Goal: Information Seeking & Learning: Check status

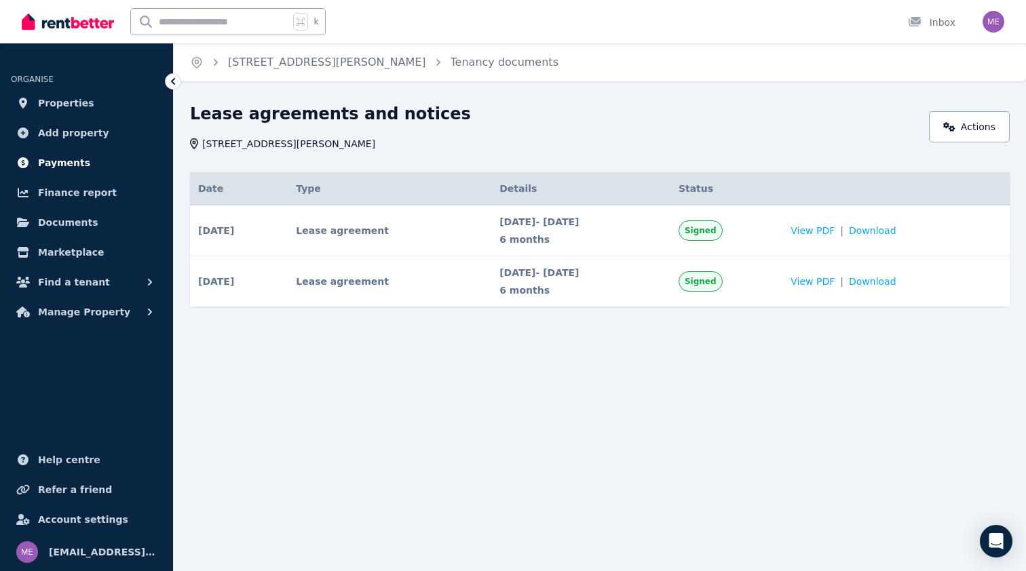
click at [52, 161] on span "Payments" at bounding box center [64, 163] width 52 height 16
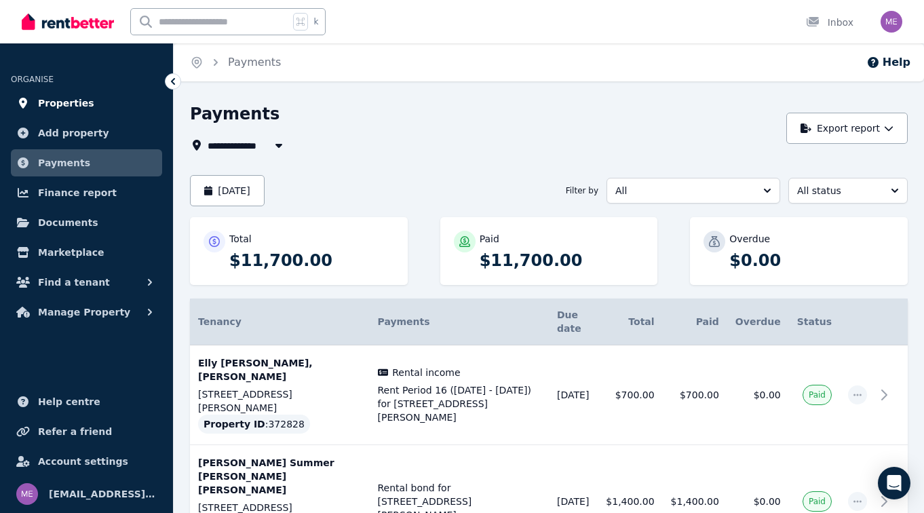
click at [79, 104] on span "Properties" at bounding box center [66, 103] width 56 height 16
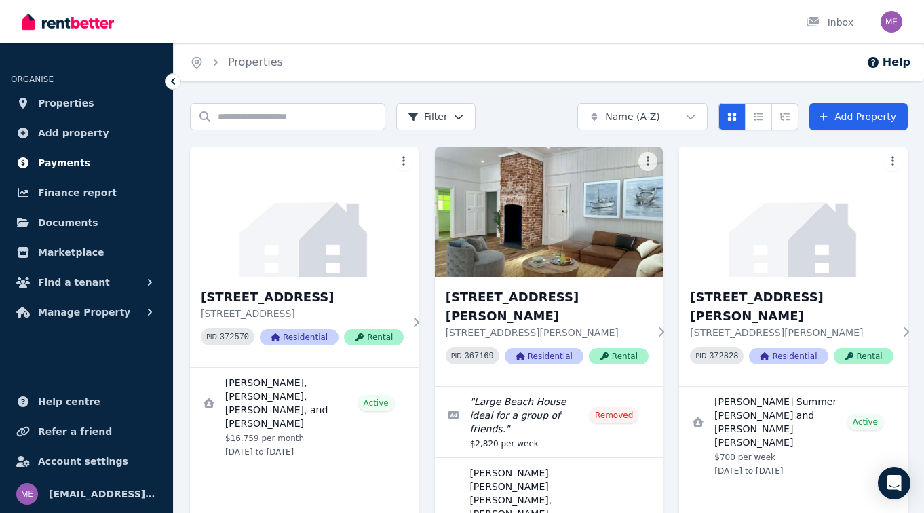
click at [59, 161] on span "Payments" at bounding box center [64, 163] width 52 height 16
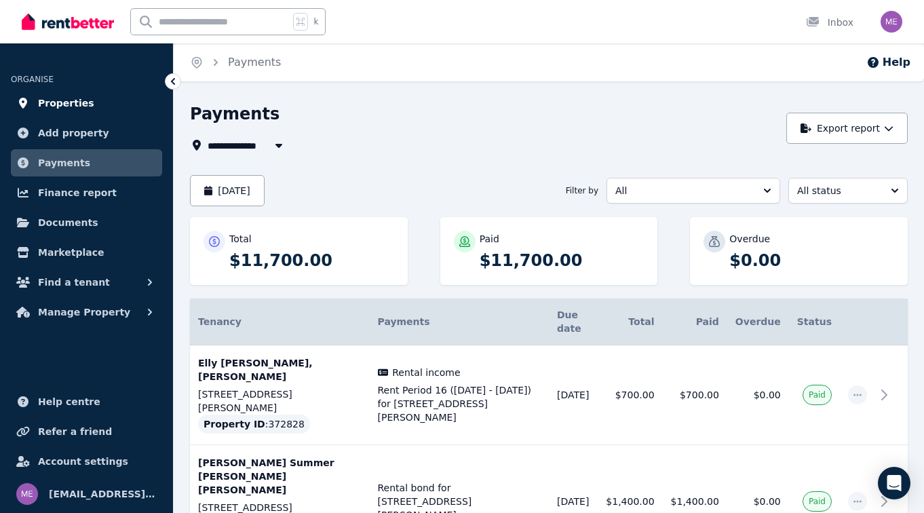
click at [76, 99] on span "Properties" at bounding box center [66, 103] width 56 height 16
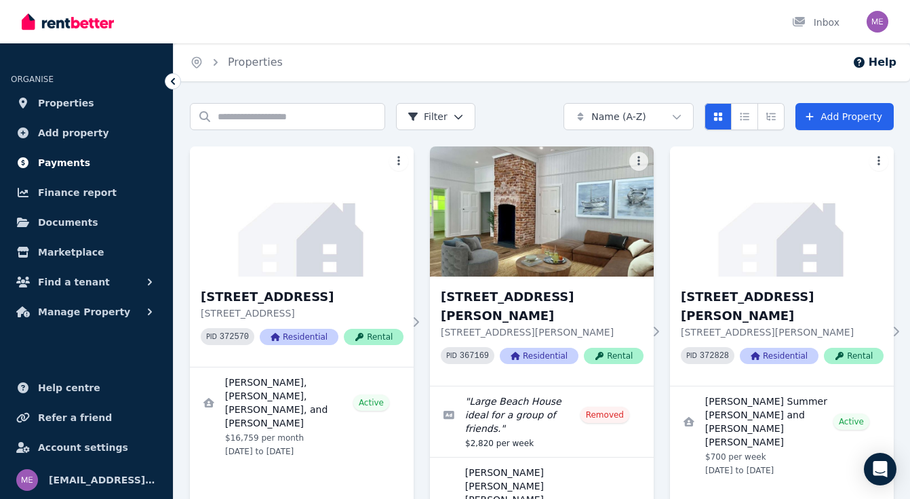
click at [77, 158] on span "Payments" at bounding box center [64, 163] width 52 height 16
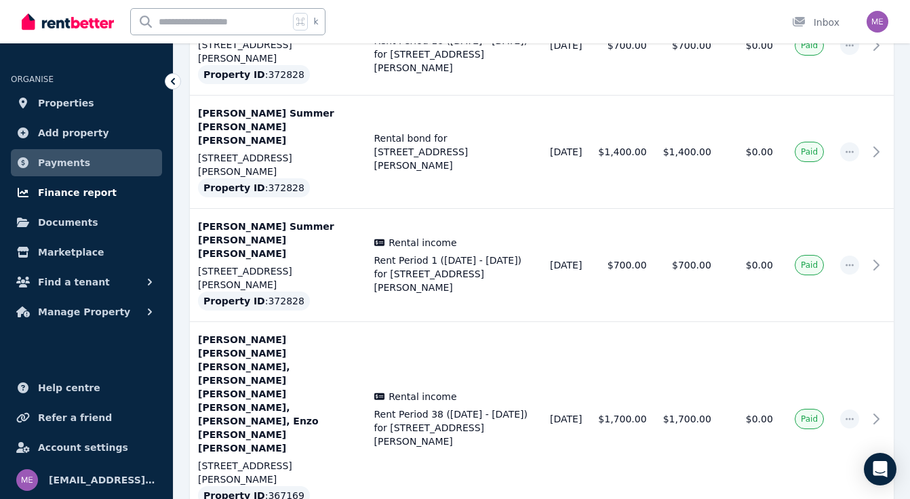
scroll to position [350, 0]
click at [72, 191] on span "Finance report" at bounding box center [77, 192] width 79 height 16
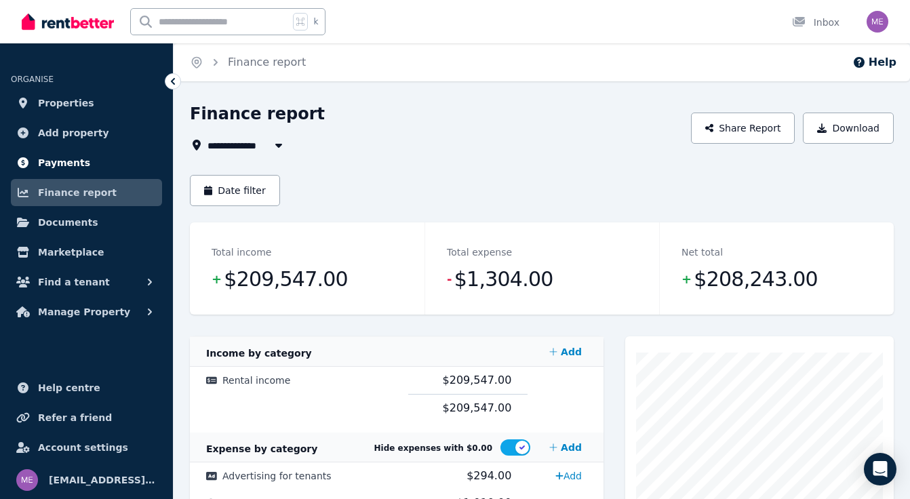
click at [75, 158] on span "Payments" at bounding box center [64, 163] width 52 height 16
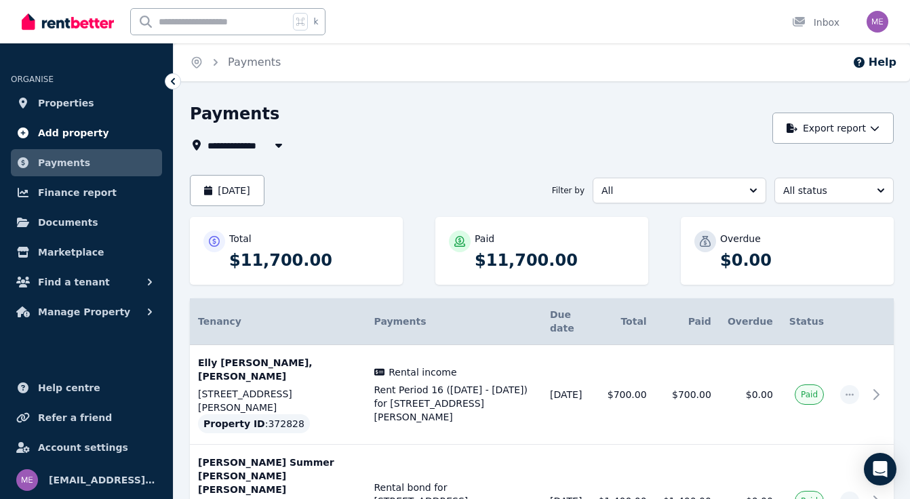
click at [70, 132] on span "Add property" at bounding box center [73, 133] width 71 height 16
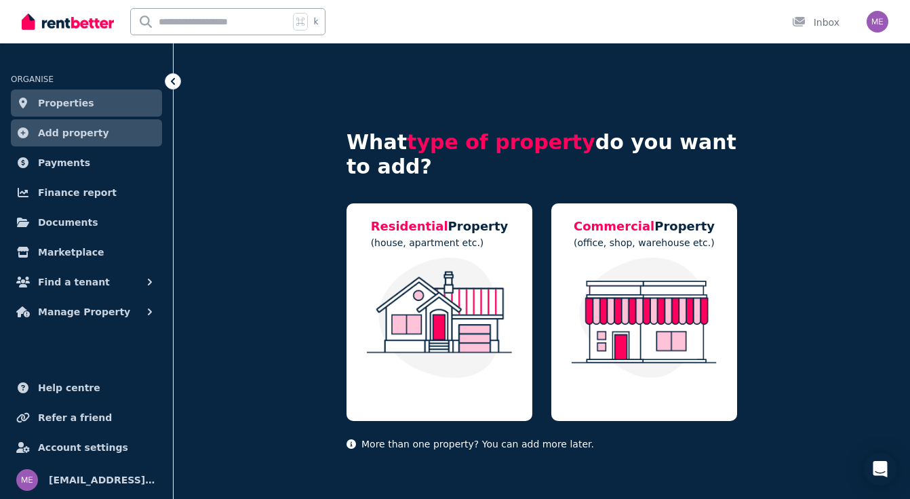
click at [67, 87] on ul "ORGANISE Properties Add property Payments Finance report Documents Marketplace …" at bounding box center [86, 191] width 173 height 269
click at [59, 106] on span "Properties" at bounding box center [66, 103] width 56 height 16
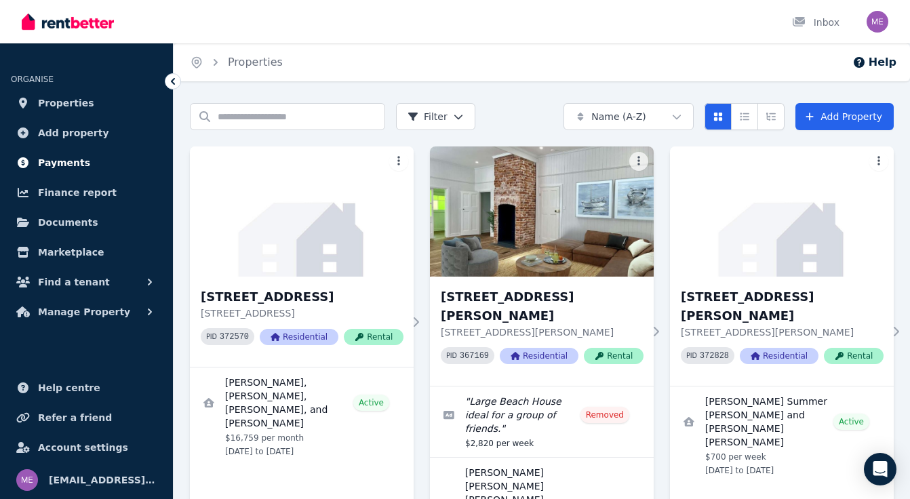
click at [60, 161] on span "Payments" at bounding box center [64, 163] width 52 height 16
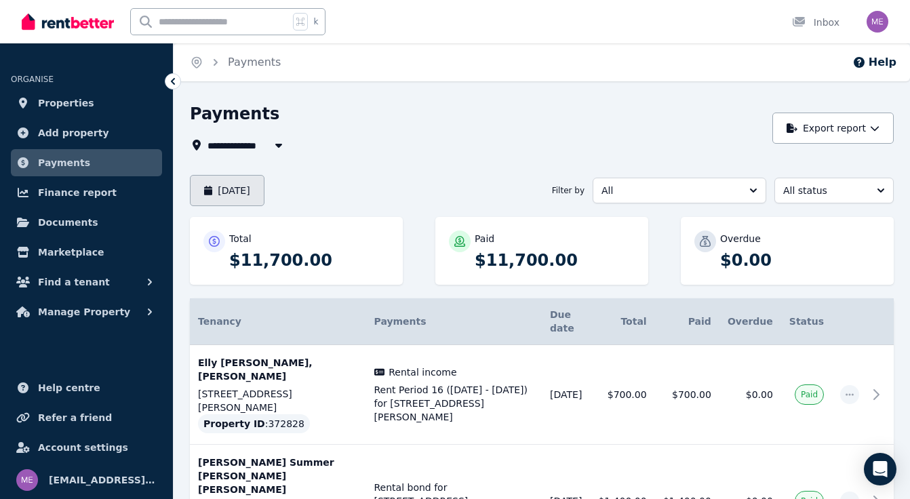
click at [252, 188] on button "[DATE]" at bounding box center [227, 190] width 75 height 31
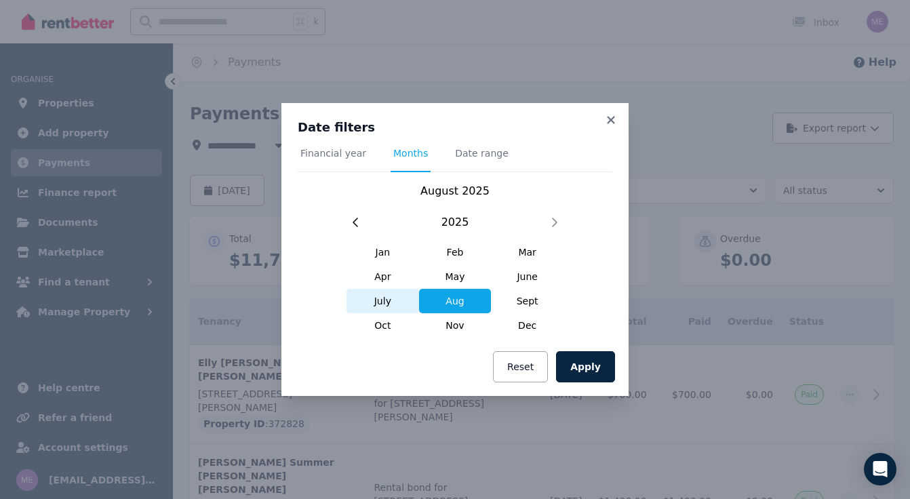
click at [374, 301] on span "July" at bounding box center [383, 301] width 73 height 24
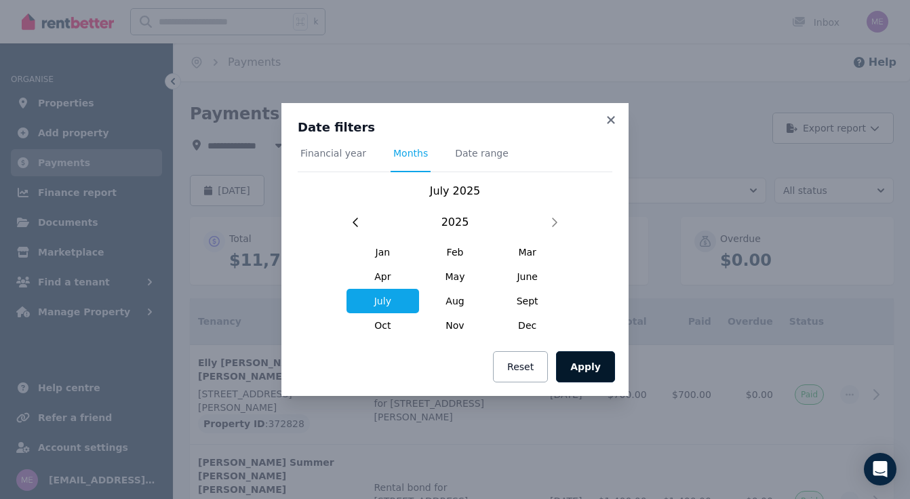
click at [587, 364] on button "Apply" at bounding box center [585, 366] width 59 height 31
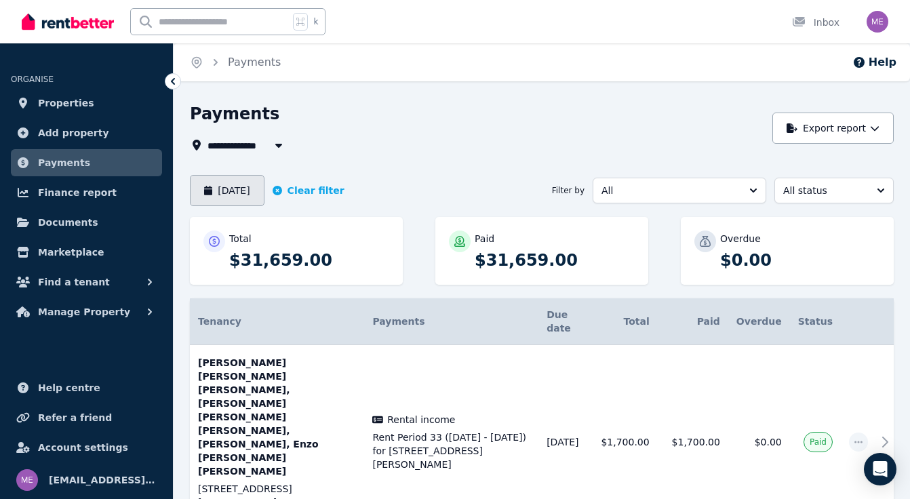
click at [233, 188] on button "[DATE]" at bounding box center [227, 190] width 75 height 31
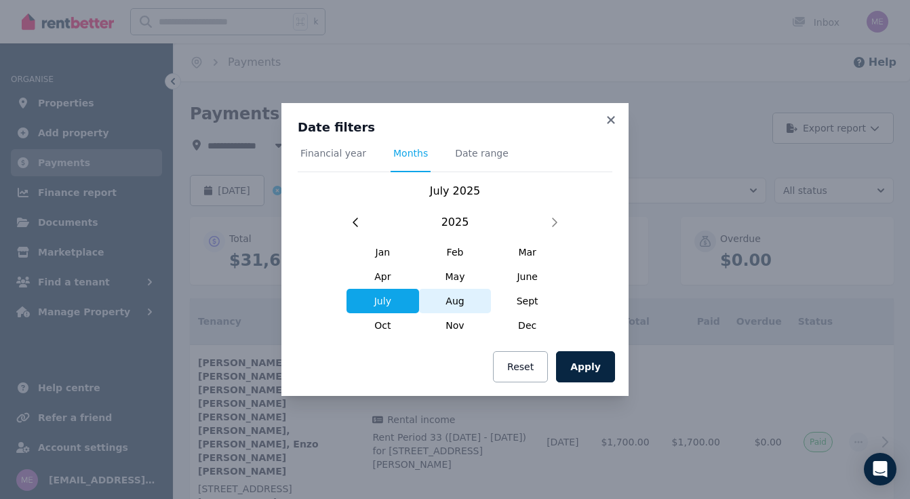
click at [452, 306] on span "Aug" at bounding box center [455, 301] width 73 height 24
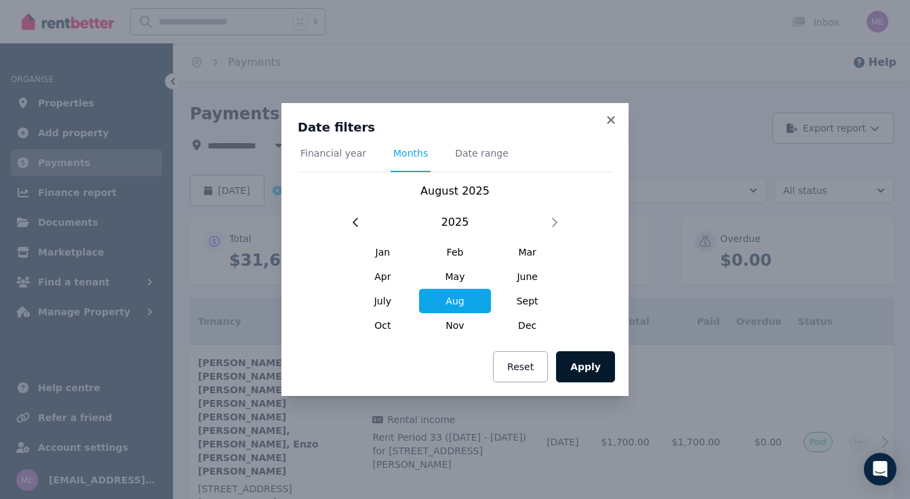
click at [599, 369] on button "Apply" at bounding box center [585, 366] width 59 height 31
